Goal: Information Seeking & Learning: Learn about a topic

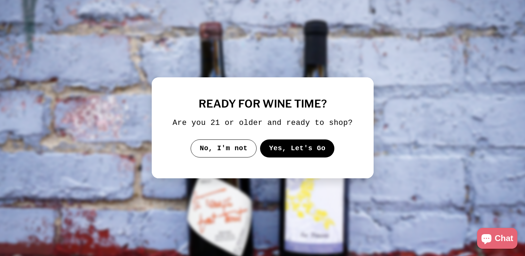
click at [299, 153] on button "Yes, Let's Go" at bounding box center [297, 149] width 75 height 18
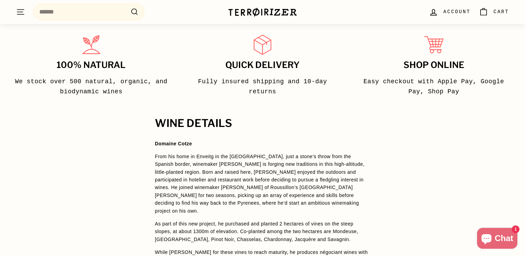
scroll to position [451, 0]
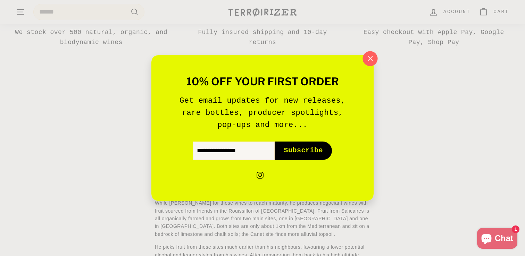
click at [369, 56] on icon "button" at bounding box center [370, 58] width 10 height 10
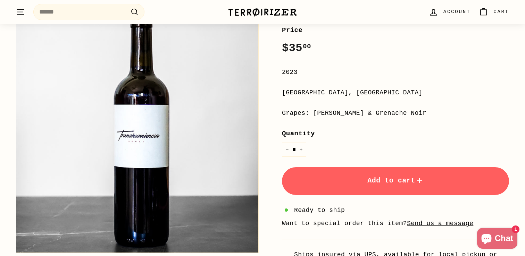
scroll to position [0, 0]
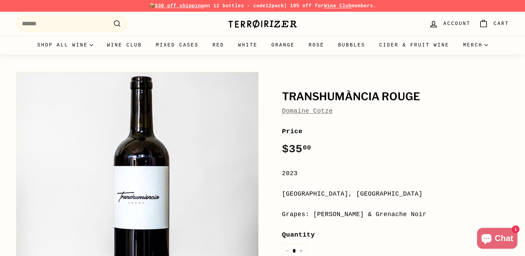
click at [371, 98] on h1 "Transhumància Rouge" at bounding box center [395, 97] width 227 height 12
click at [308, 110] on link "Domaine Cotze" at bounding box center [307, 111] width 51 height 7
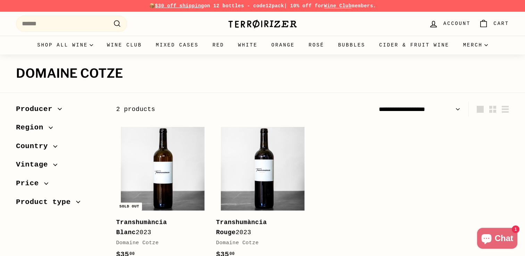
click at [154, 222] on b "Transhumància Blanc" at bounding box center [141, 227] width 51 height 17
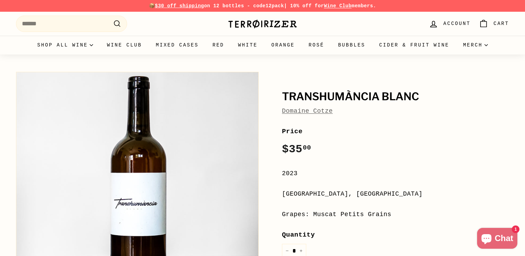
click at [344, 97] on h1 "Transhumància Blanc" at bounding box center [395, 97] width 227 height 12
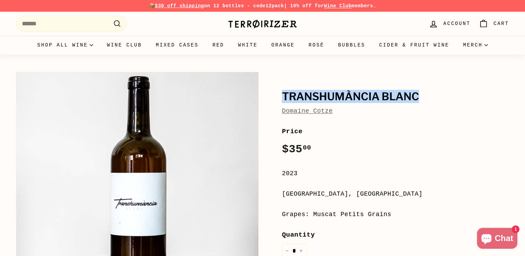
copy h1 "Transhumància Blanc"
drag, startPoint x: 335, startPoint y: 114, endPoint x: 282, endPoint y: 97, distance: 55.8
click at [282, 97] on div "Transhumància Blanc Domaine Cotze" at bounding box center [395, 103] width 227 height 25
copy div "Transhumància Blanc Domaine Cotze"
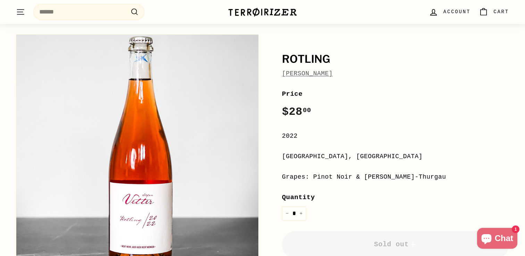
scroll to position [30, 0]
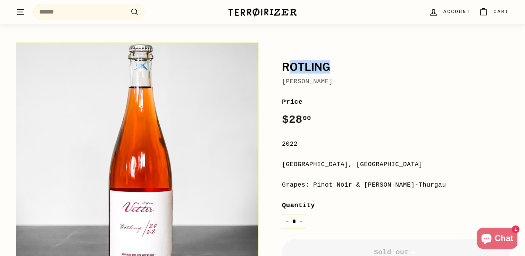
drag, startPoint x: 336, startPoint y: 64, endPoint x: 288, endPoint y: 68, distance: 49.1
click at [288, 68] on h1 "Rotling" at bounding box center [395, 67] width 227 height 12
drag, startPoint x: 336, startPoint y: 82, endPoint x: 282, endPoint y: 62, distance: 58.0
click at [282, 62] on div "Rotling Stefan Vetter Price Regular price $28 00 $28.00 / 2022 Franken, Germany…" at bounding box center [387, 189] width 243 height 300
click at [342, 80] on div "Stefan Vetter" at bounding box center [395, 82] width 227 height 10
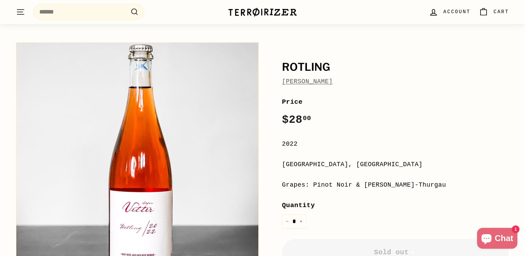
click at [342, 80] on div "Stefan Vetter" at bounding box center [395, 82] width 227 height 10
copy div "Stefan Vetter"
drag, startPoint x: 329, startPoint y: 69, endPoint x: 281, endPoint y: 68, distance: 47.2
click at [281, 68] on div "Rotling Stefan Vetter Price Regular price $28 00 $28.00 / 2022 Franken, Germany…" at bounding box center [387, 189] width 243 height 300
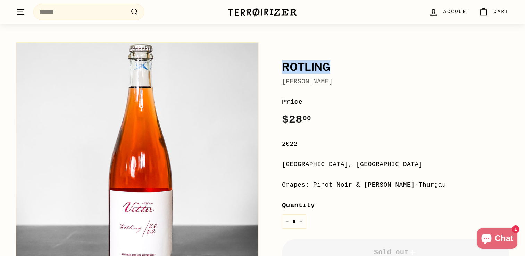
copy h1 "Rotling"
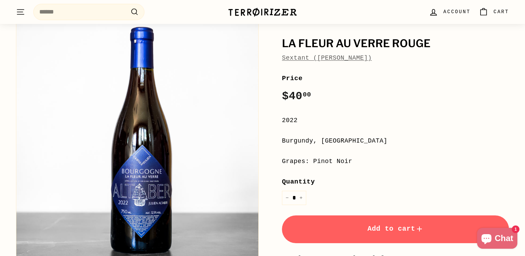
scroll to position [50, 0]
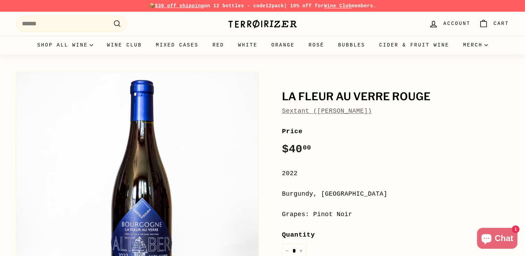
drag, startPoint x: 387, startPoint y: 111, endPoint x: 315, endPoint y: 114, distance: 71.6
click at [315, 114] on div "Sextant ([PERSON_NAME])" at bounding box center [395, 111] width 227 height 10
copy link "[PERSON_NAME])"
click at [340, 139] on div "Price Regular price $40 00 $40.00 /" at bounding box center [395, 142] width 227 height 32
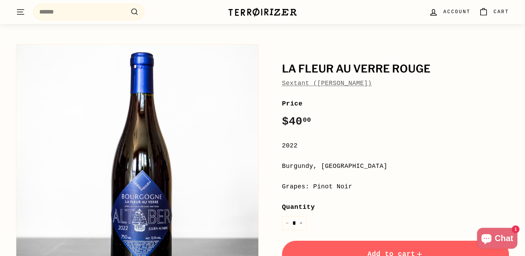
scroll to position [28, 0]
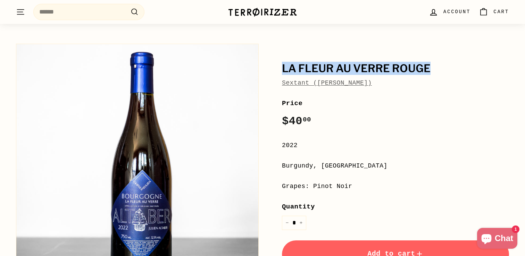
drag, startPoint x: 429, startPoint y: 68, endPoint x: 281, endPoint y: 69, distance: 147.6
click at [281, 69] on div "La Fleur Au Verre Rouge Sextant ([PERSON_NAME]) Price Regular price $40 00 $40.…" at bounding box center [387, 196] width 243 height 313
copy h1 "La Fleur Au Verre Rouge"
